Goal: Task Accomplishment & Management: Manage account settings

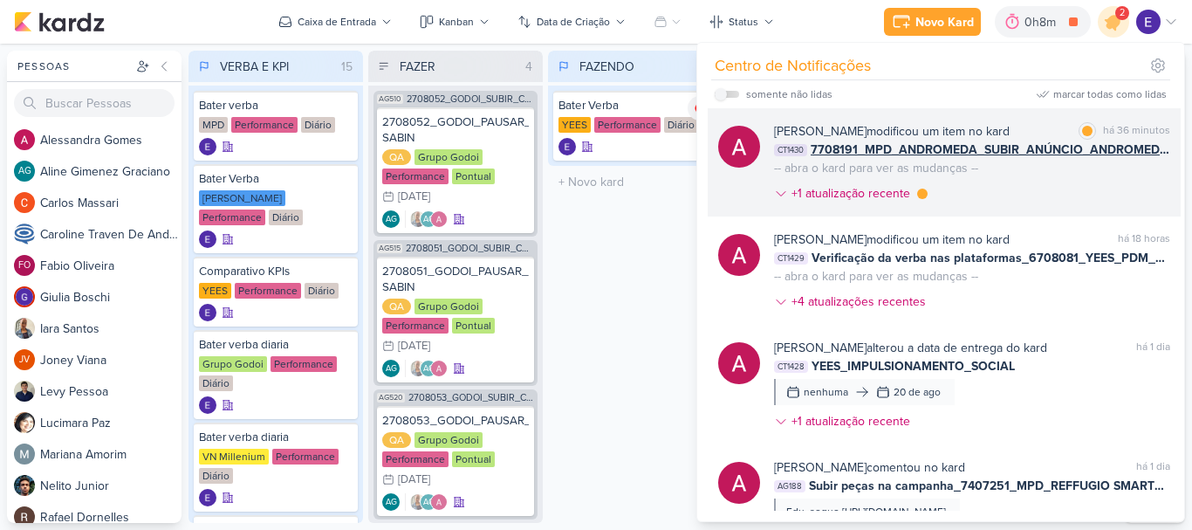
click at [1111, 211] on div "[PERSON_NAME] modificou um item no kard marcar como lida há 36 minutos CT1430 7…" at bounding box center [944, 162] width 473 height 108
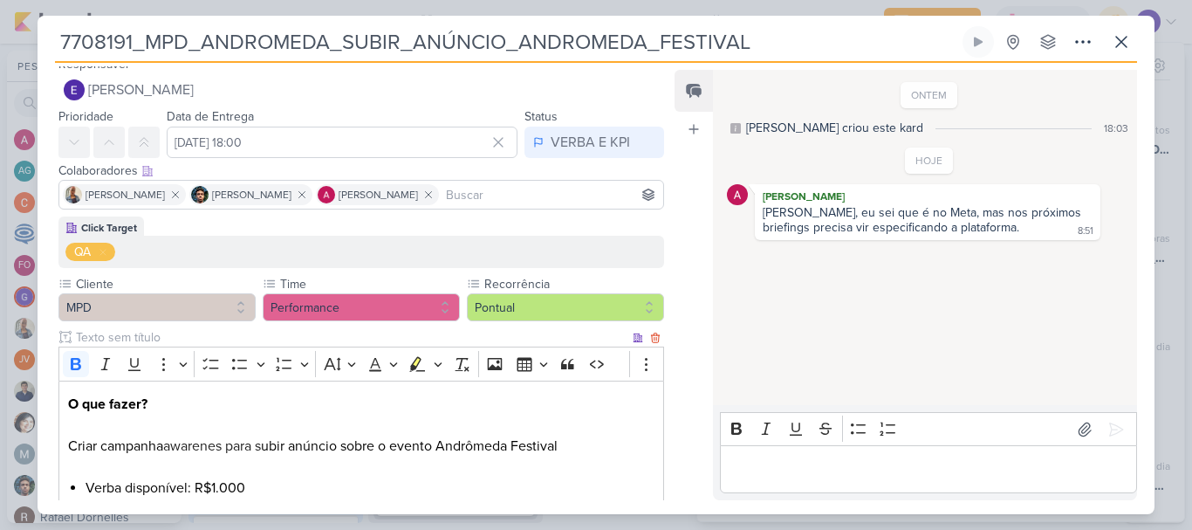
scroll to position [12, 0]
click at [605, 132] on button "VERBA E KPI" at bounding box center [594, 142] width 140 height 31
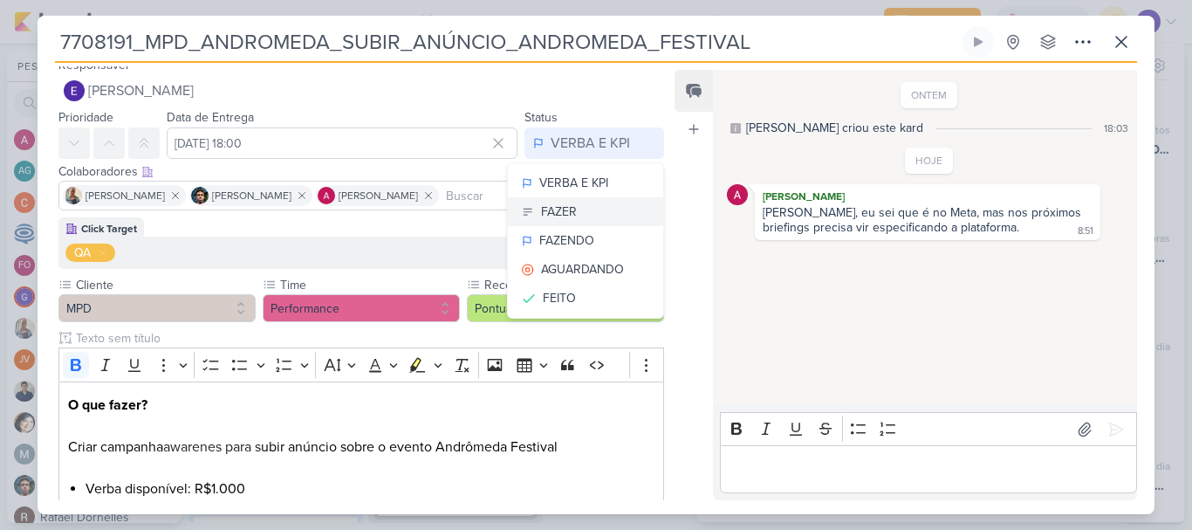
click at [601, 209] on button "FAZER" at bounding box center [585, 211] width 155 height 29
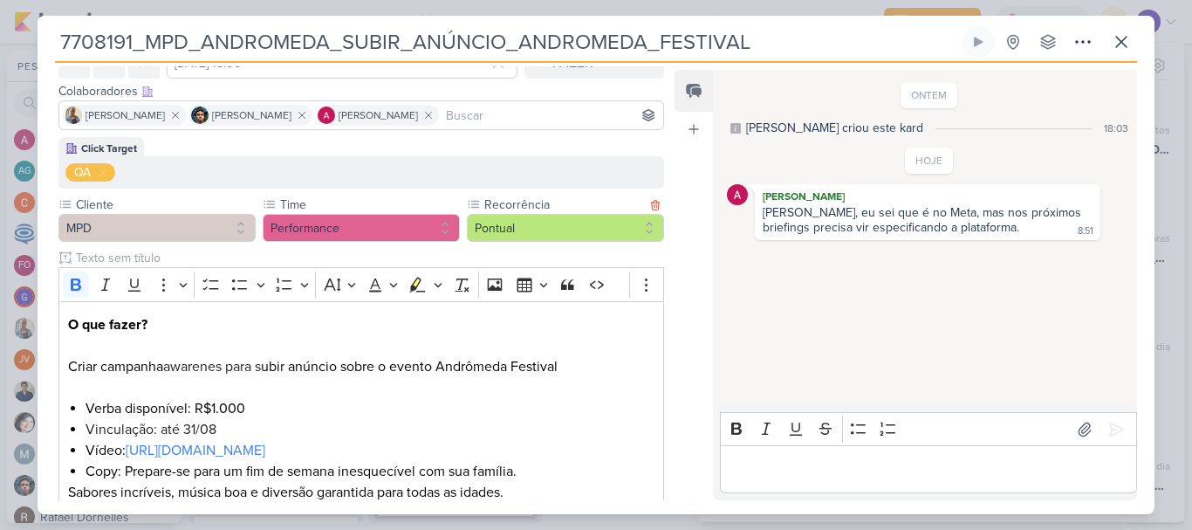
scroll to position [274, 0]
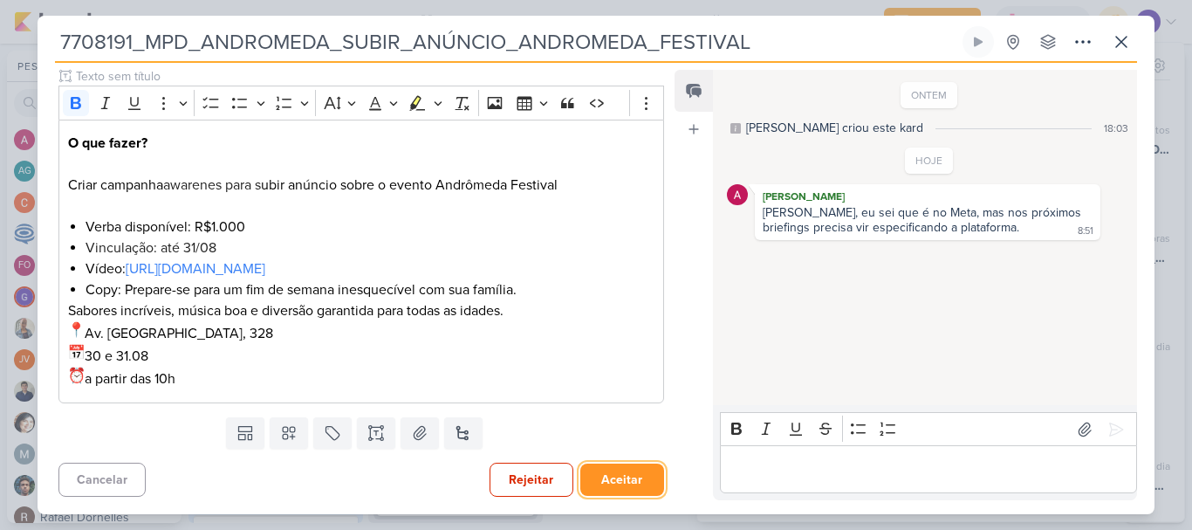
click at [608, 477] on button "Aceitar" at bounding box center [622, 479] width 84 height 32
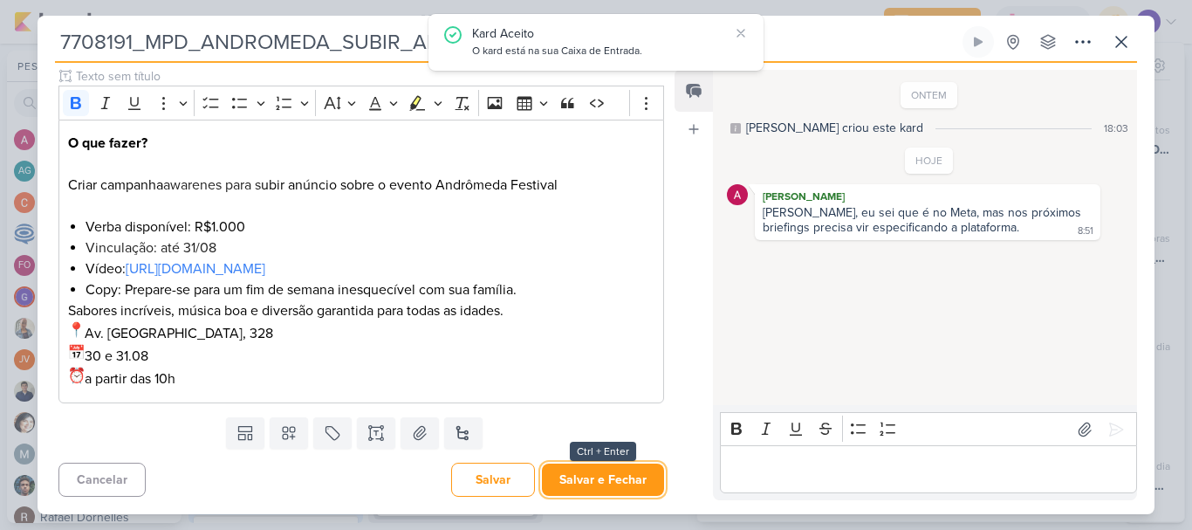
click at [608, 477] on button "Salvar e Fechar" at bounding box center [603, 479] width 122 height 32
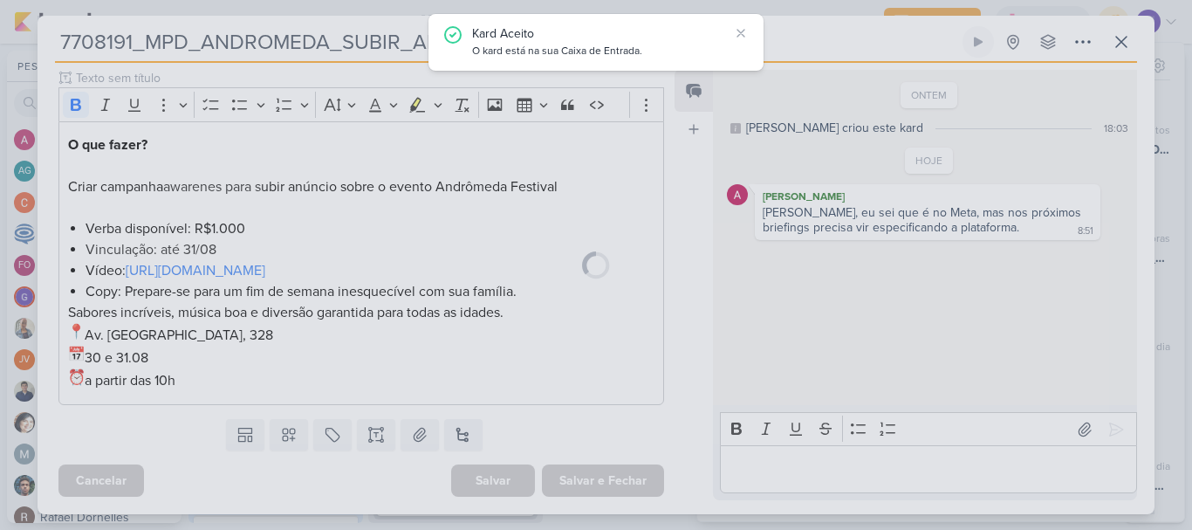
scroll to position [272, 0]
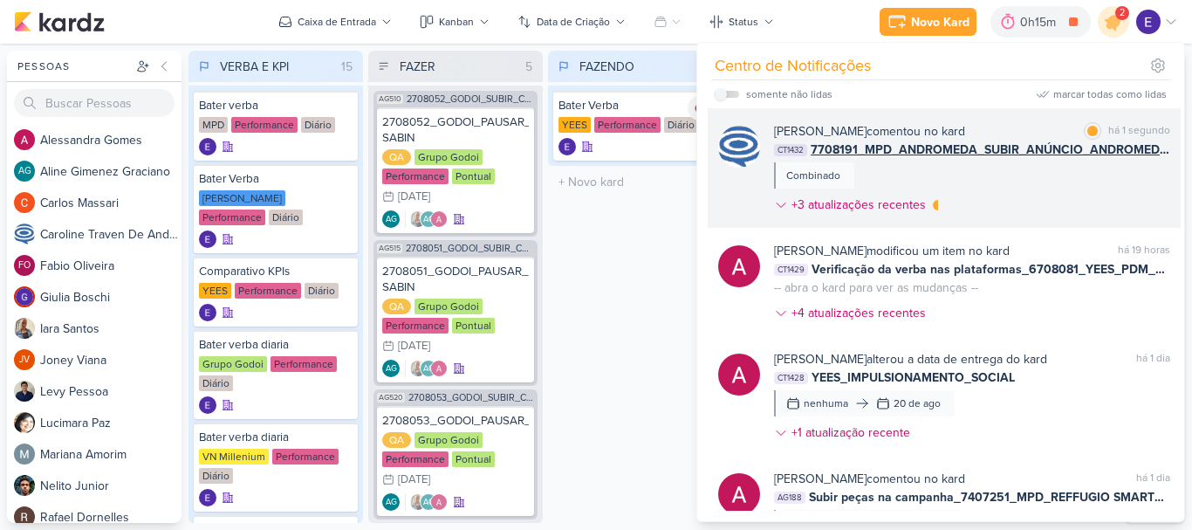
click at [1152, 144] on span "7708191_MPD_ANDROMEDA_SUBIR_ANÚNCIO_ANDROMEDA_FESTIVAL" at bounding box center [990, 149] width 359 height 18
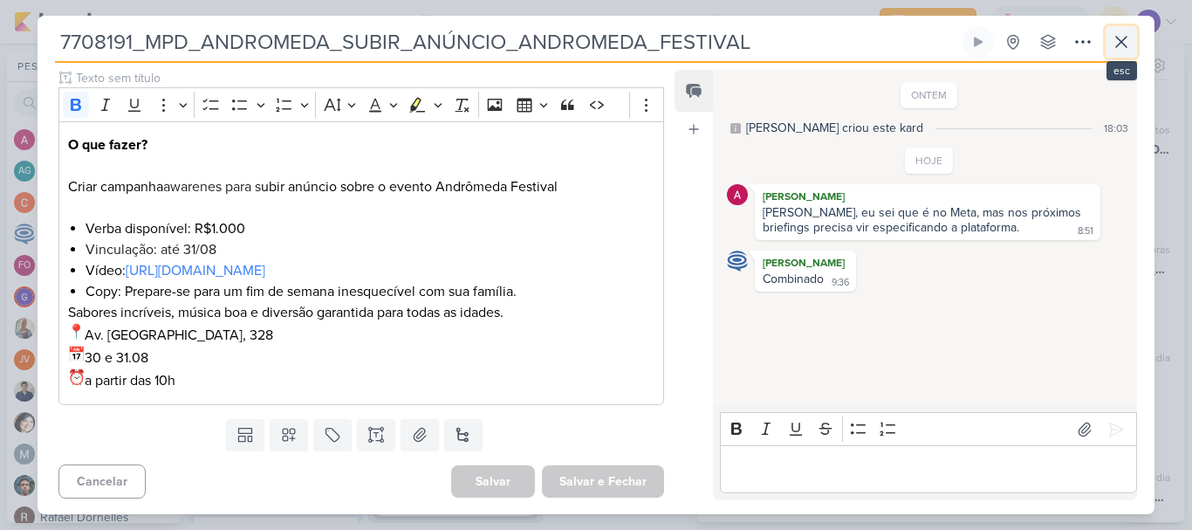
click at [1126, 43] on icon at bounding box center [1121, 41] width 21 height 21
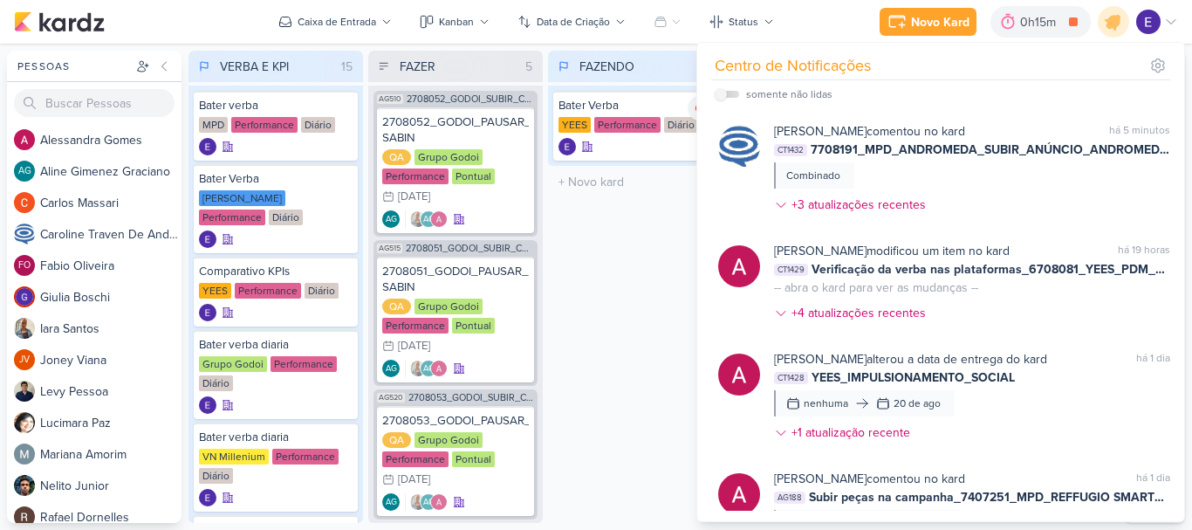
click at [621, 261] on div "FAZENDO 1 Mover Para Esquerda Mover Para Direita [GEOGRAPHIC_DATA] Bater Verba …" at bounding box center [635, 287] width 174 height 472
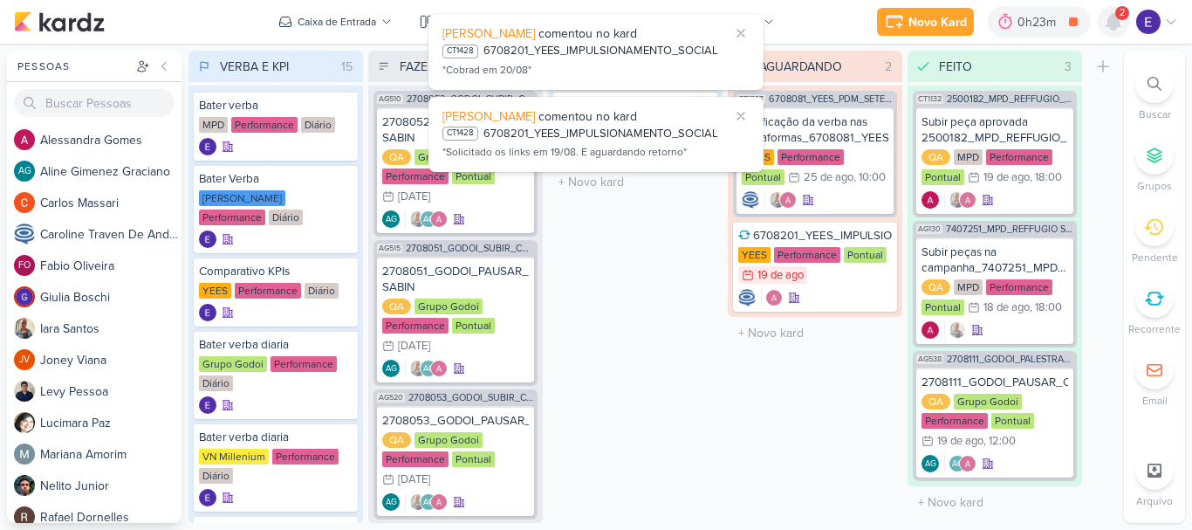
click at [1117, 24] on icon at bounding box center [1113, 22] width 14 height 16
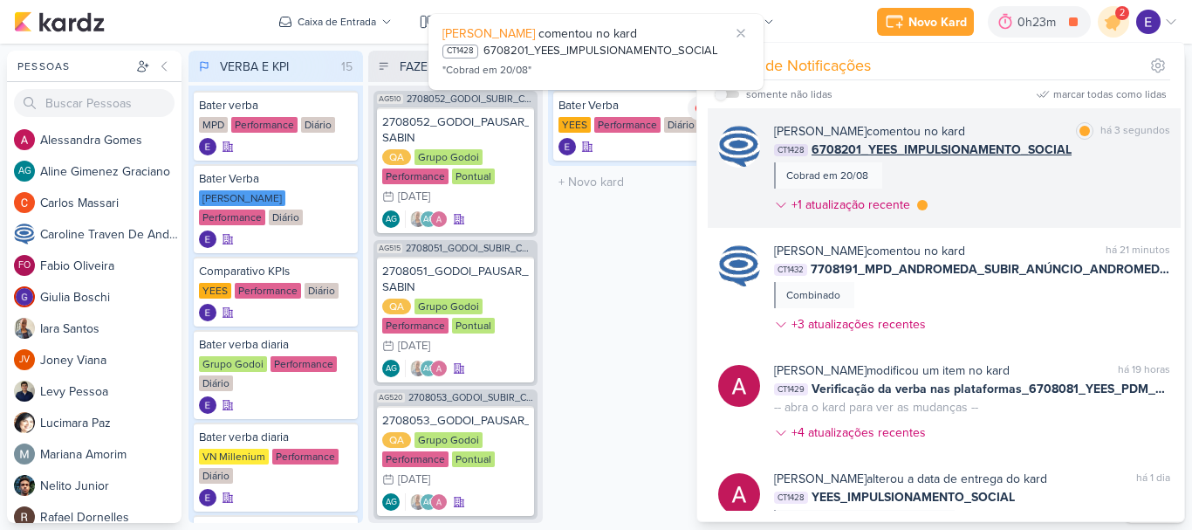
click at [1132, 168] on div "[PERSON_NAME] comentou no kard marcar como lida há 3 segundos CT1428 6708201_YE…" at bounding box center [972, 171] width 396 height 99
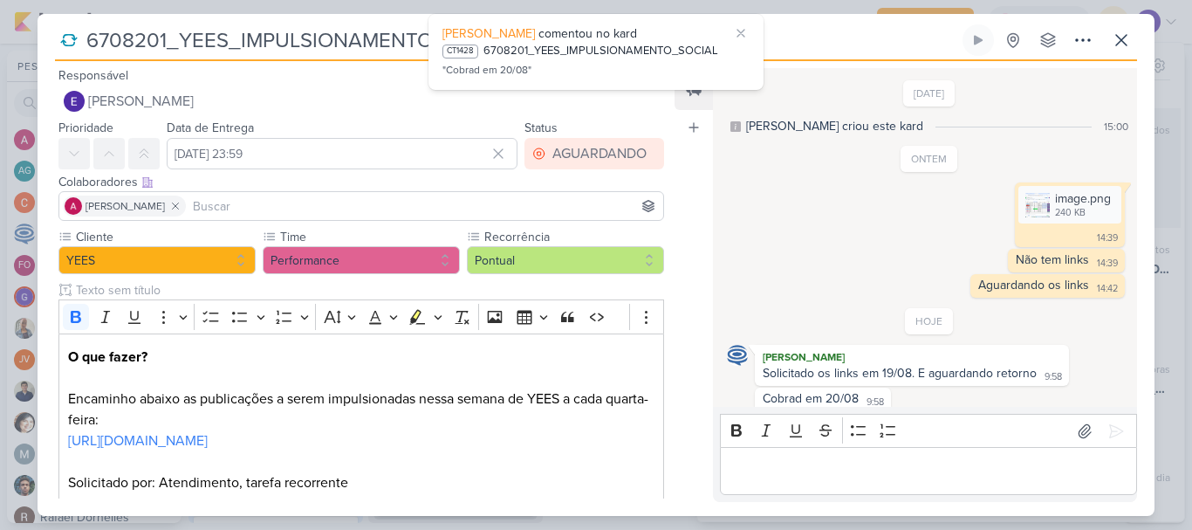
scroll to position [11, 0]
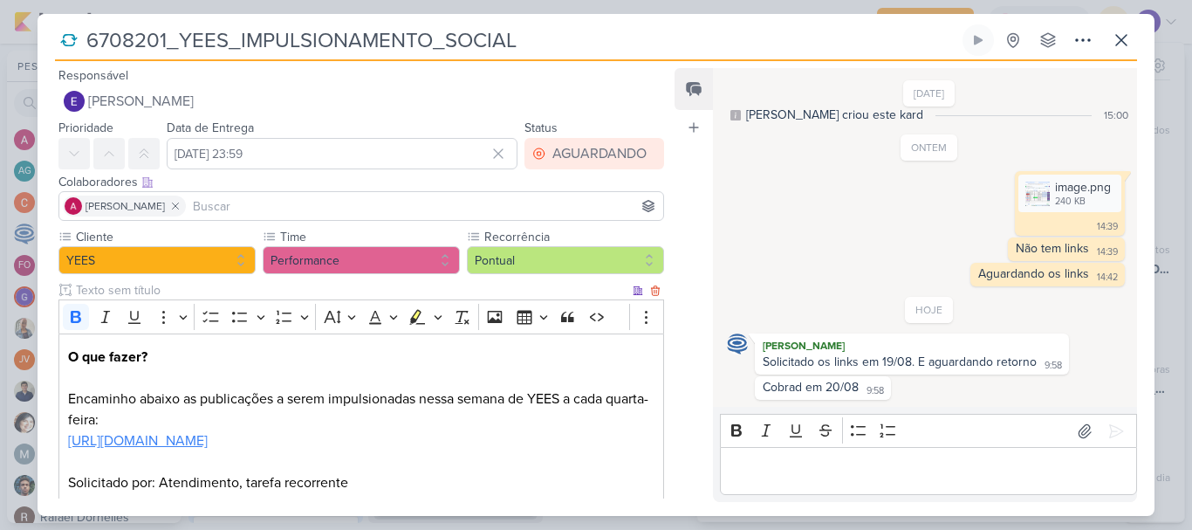
click at [208, 438] on link "[URL][DOMAIN_NAME]" at bounding box center [138, 440] width 140 height 17
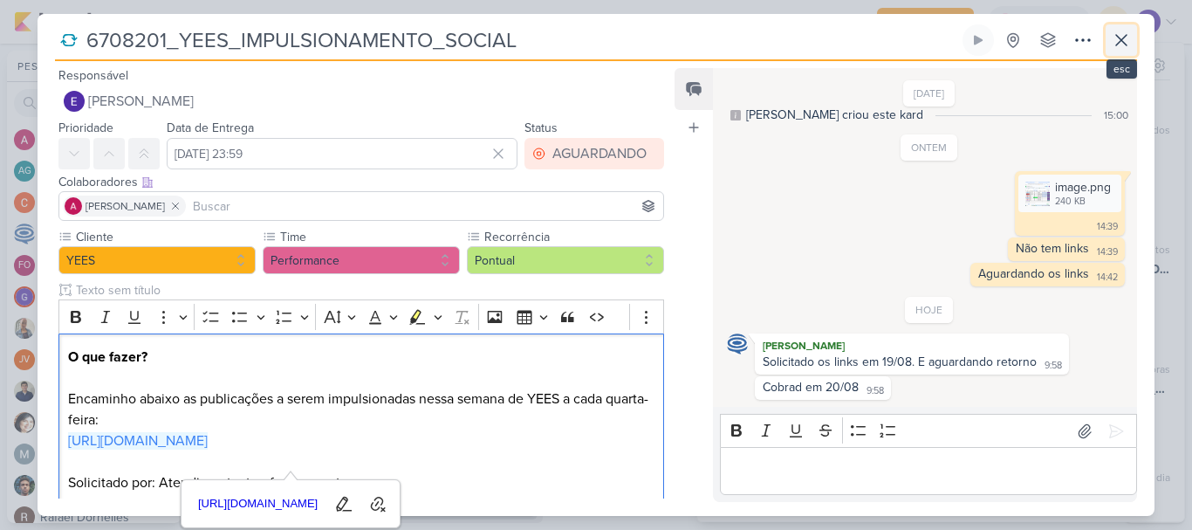
click at [1108, 53] on button at bounding box center [1120, 39] width 31 height 31
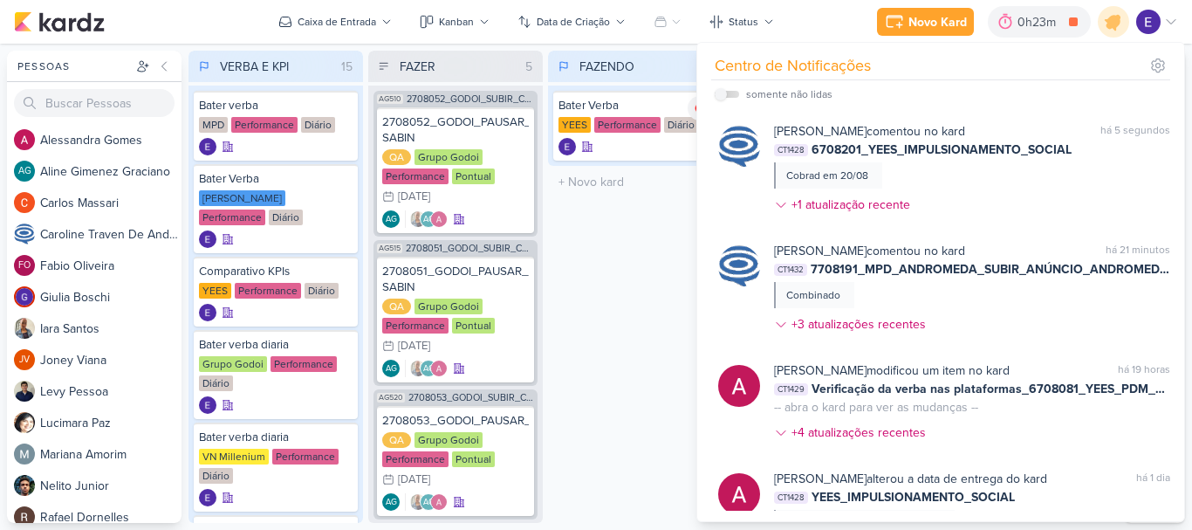
click at [626, 254] on div "FAZENDO 1 Mover Para Esquerda Mover Para Direita [GEOGRAPHIC_DATA] Bater Verba …" at bounding box center [635, 287] width 174 height 472
